Goal: Task Accomplishment & Management: Complete application form

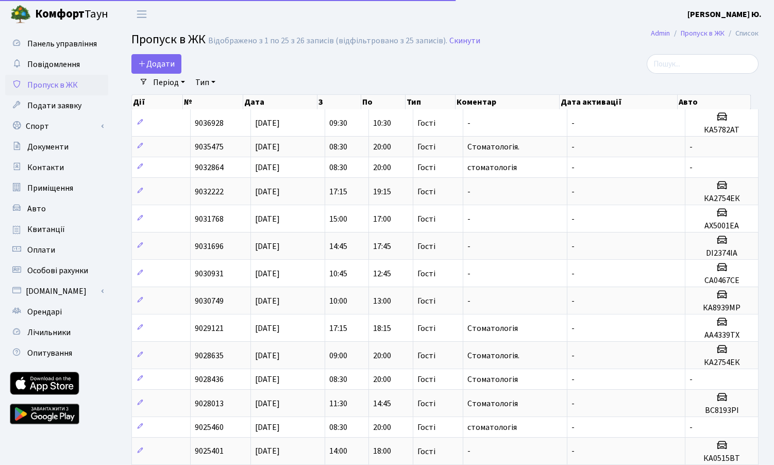
select select "25"
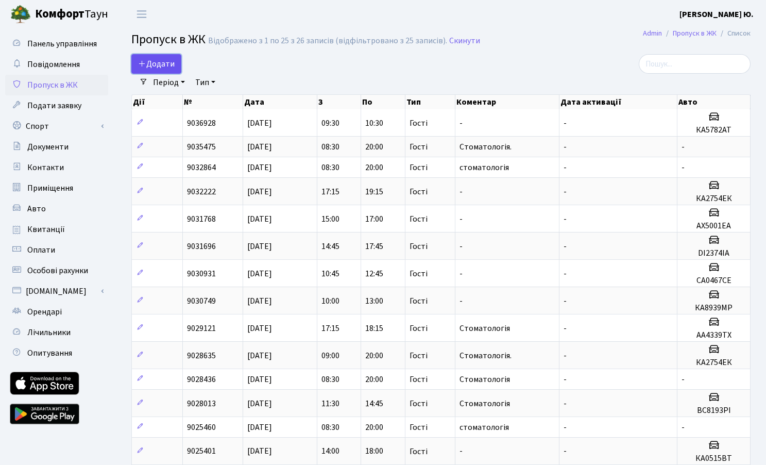
click at [157, 60] on span "Додати" at bounding box center [156, 63] width 37 height 11
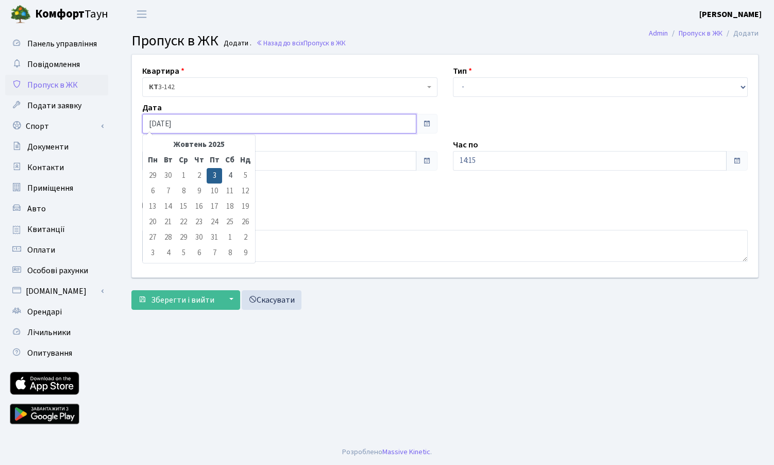
click at [189, 129] on input "[DATE]" at bounding box center [279, 124] width 274 height 20
click at [229, 178] on td "4" at bounding box center [229, 175] width 15 height 15
type input "[DATE]"
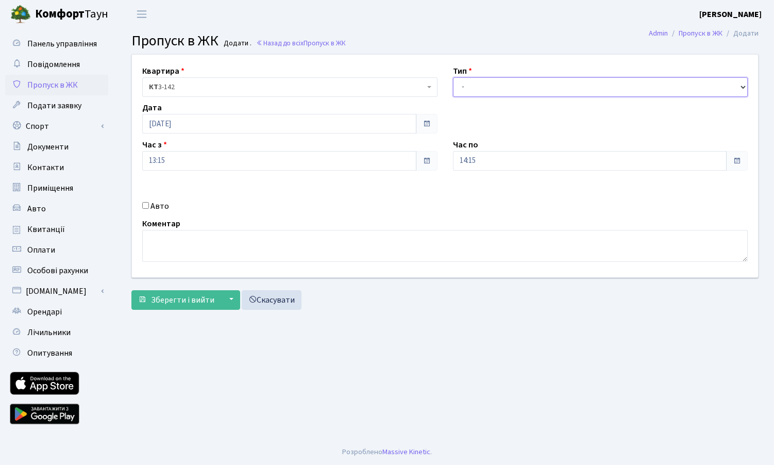
click at [497, 90] on select "- Доставка Таксі Гості Сервіс" at bounding box center [600, 87] width 295 height 20
select select "3"
click at [453, 77] on select "- Доставка Таксі Гості Сервіс" at bounding box center [600, 87] width 295 height 20
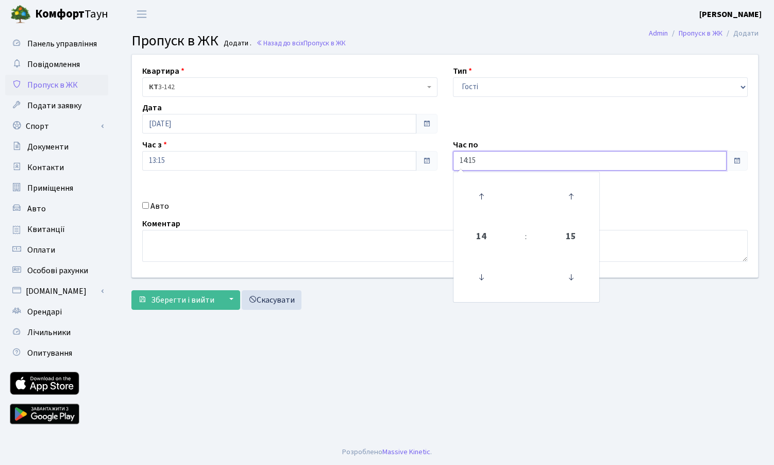
click at [434, 163] on div "Квартира <b>КТ</b>&nbsp;&nbsp;&nbsp;&nbsp;3-142 КТ 3-142 Тип - Доставка Таксі Г…" at bounding box center [444, 166] width 641 height 223
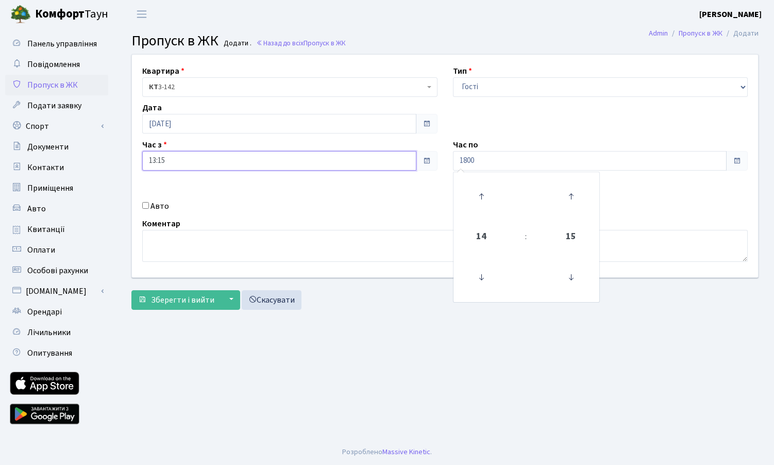
type input "18:00"
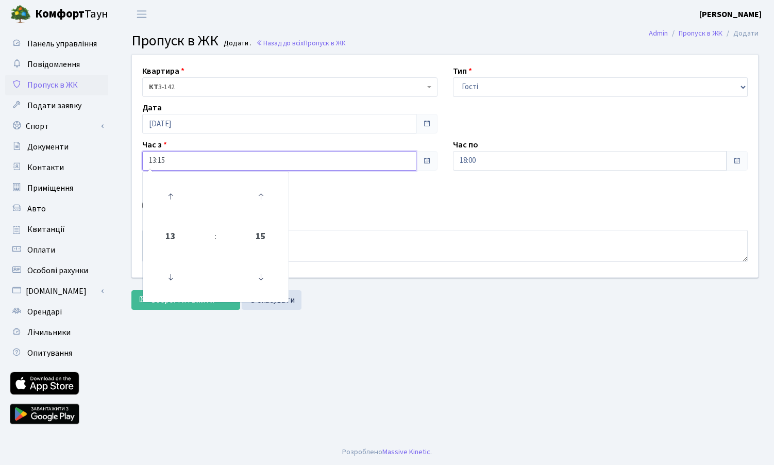
drag, startPoint x: 167, startPoint y: 160, endPoint x: 144, endPoint y: 164, distance: 23.0
click at [144, 163] on input "13:15" at bounding box center [279, 161] width 274 height 20
type input "09:00"
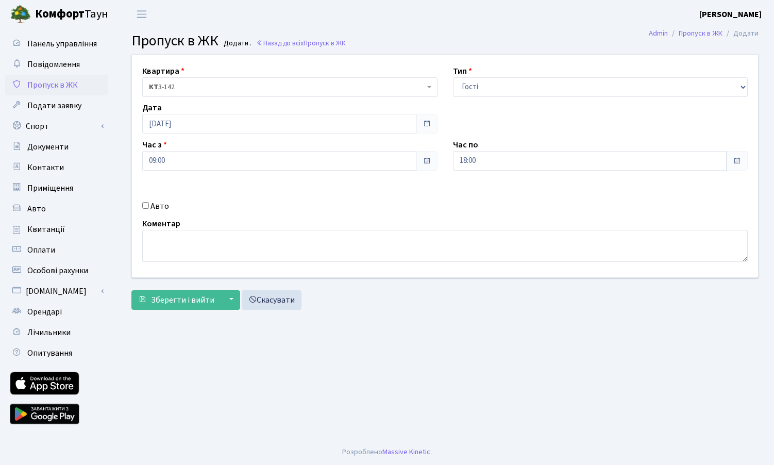
click at [344, 209] on div "Авто" at bounding box center [289, 206] width 311 height 12
click at [206, 299] on span "Зберегти і вийти" at bounding box center [182, 299] width 63 height 11
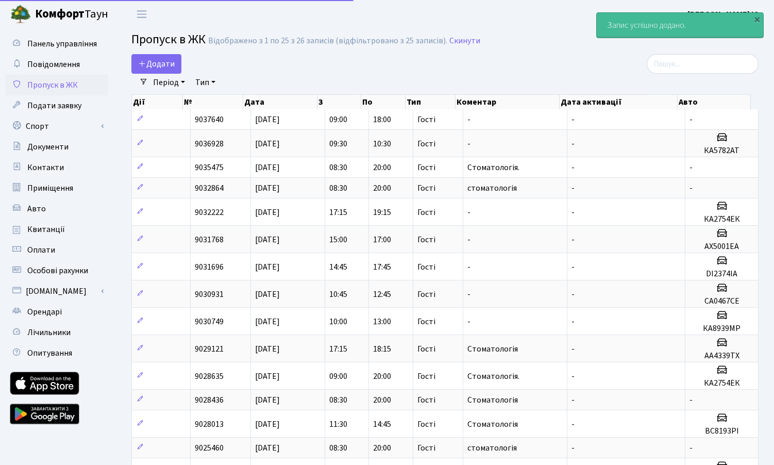
select select "25"
